Goal: Task Accomplishment & Management: Use online tool/utility

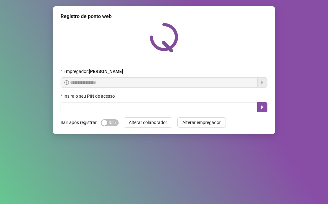
click at [101, 101] on div "Insira o seu PIN de acesso" at bounding box center [164, 98] width 207 height 10
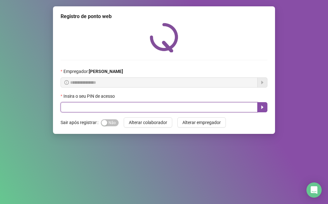
click at [107, 105] on input "text" at bounding box center [159, 107] width 197 height 10
type input "*****"
click at [264, 102] on button "button" at bounding box center [262, 107] width 10 height 10
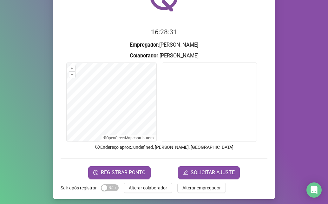
scroll to position [44, 0]
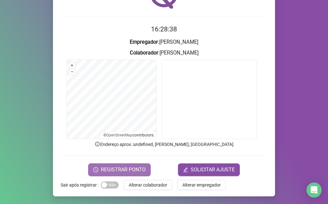
click at [139, 164] on button "REGISTRAR PONTO" at bounding box center [119, 169] width 62 height 13
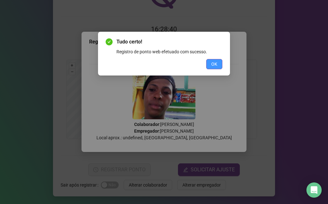
click at [212, 62] on span "OK" at bounding box center [214, 64] width 6 height 7
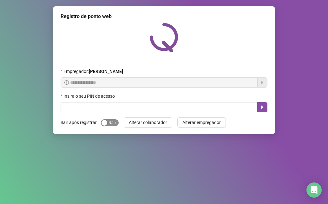
click at [111, 122] on span "Sim Não" at bounding box center [110, 122] width 18 height 7
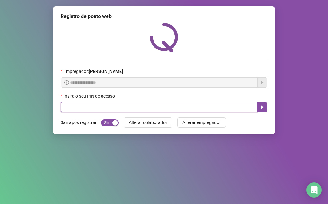
click at [90, 105] on input "text" at bounding box center [159, 107] width 197 height 10
type input "*****"
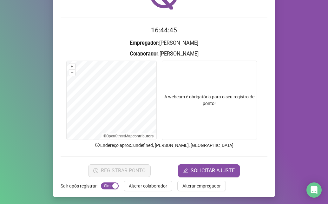
scroll to position [44, 0]
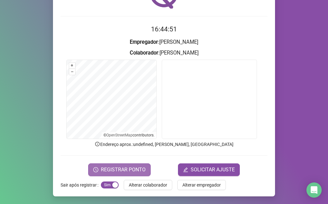
click at [119, 171] on span "REGISTRAR PONTO" at bounding box center [123, 170] width 45 height 8
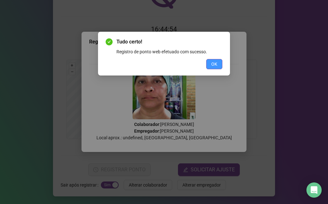
click at [208, 66] on button "OK" at bounding box center [214, 64] width 16 height 10
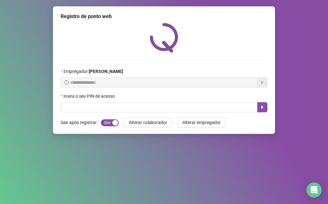
scroll to position [0, 0]
